Goal: Find specific page/section: Find specific page/section

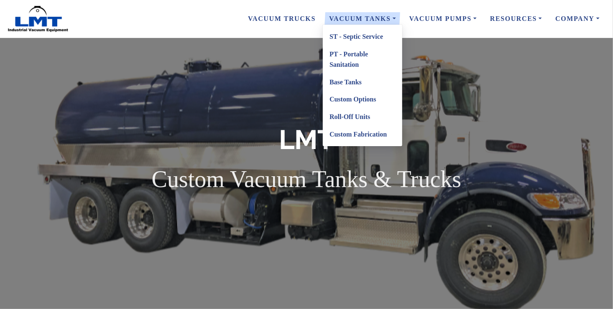
click at [331, 81] on link "Base Tanks" at bounding box center [362, 83] width 79 height 18
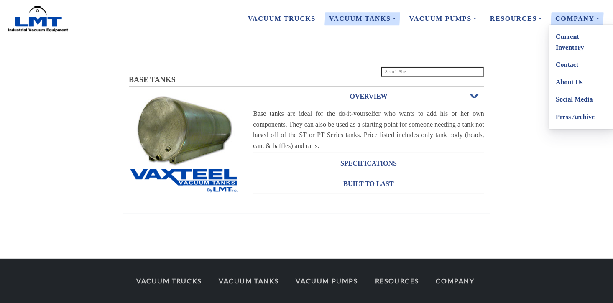
click at [571, 37] on link "Current Inventory" at bounding box center [582, 42] width 66 height 28
